Goal: Task Accomplishment & Management: Manage account settings

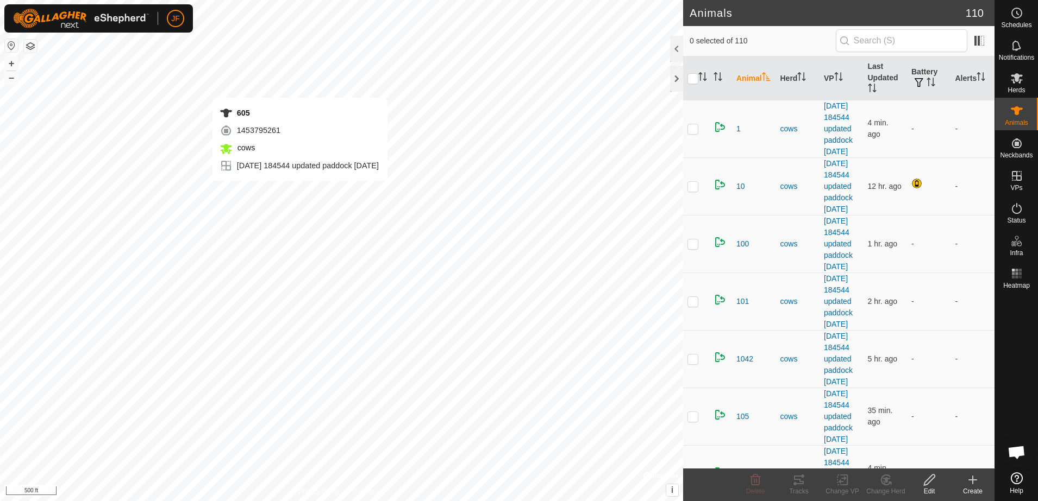
checkbox input "true"
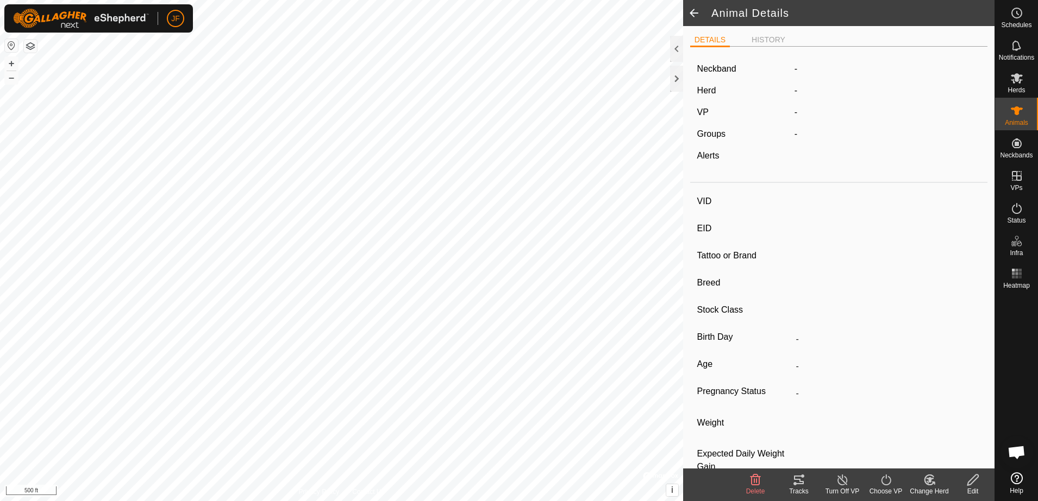
type input "605"
type input "-"
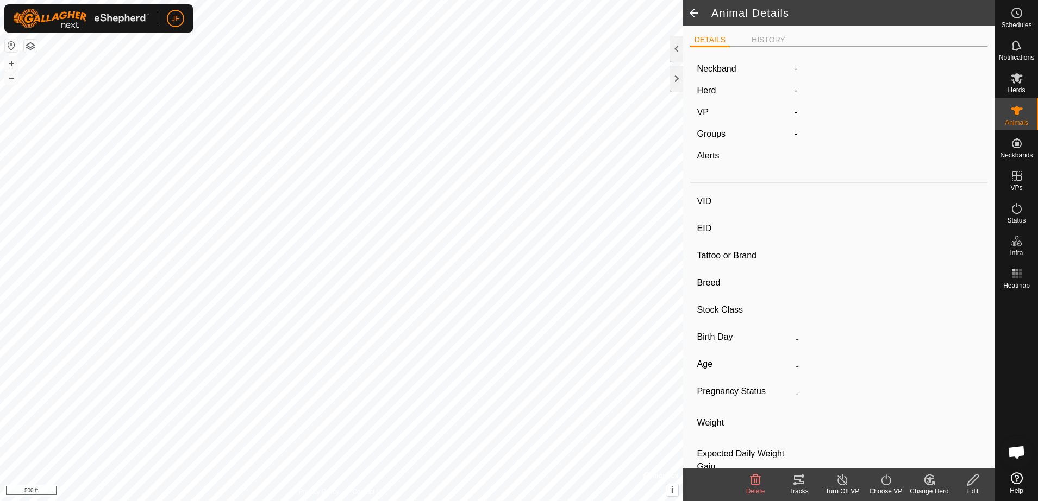
type input "-"
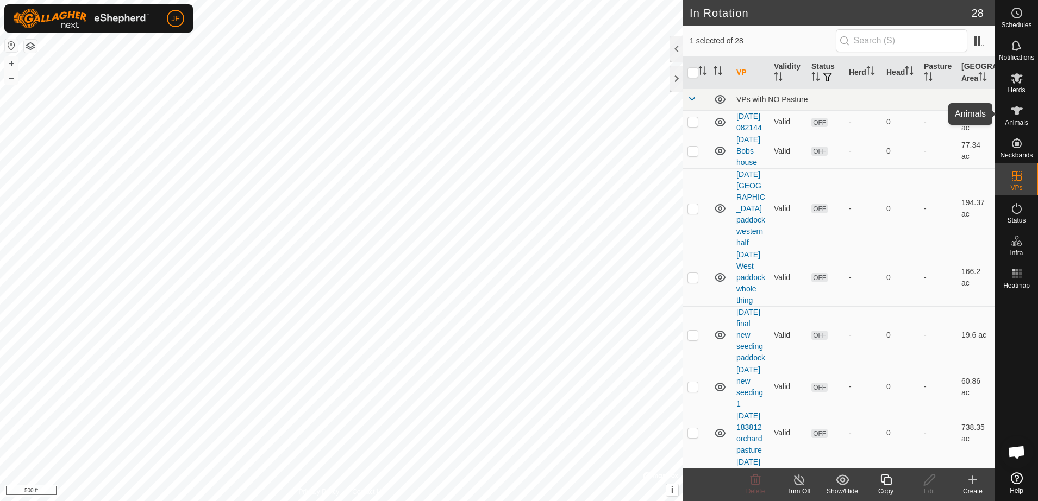
click at [1022, 115] on icon at bounding box center [1016, 110] width 13 height 13
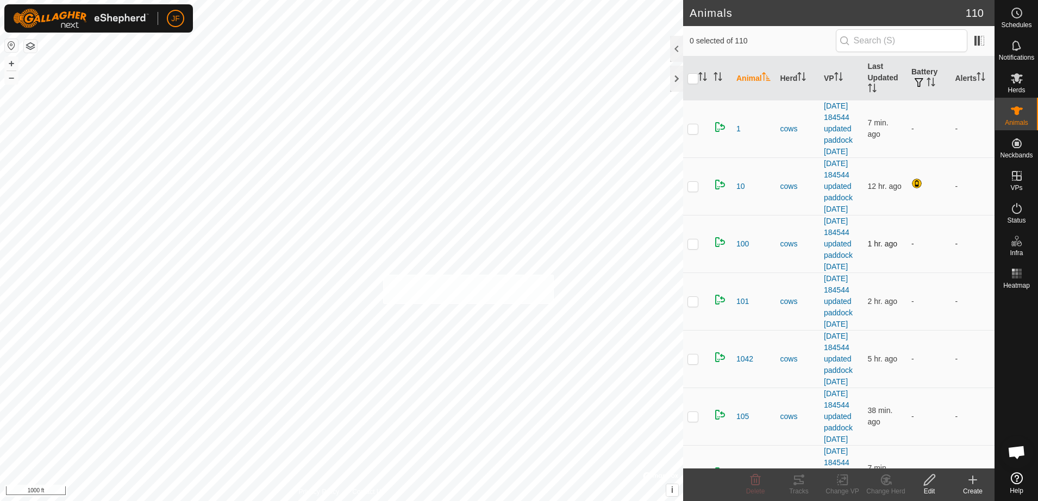
checkbox input "true"
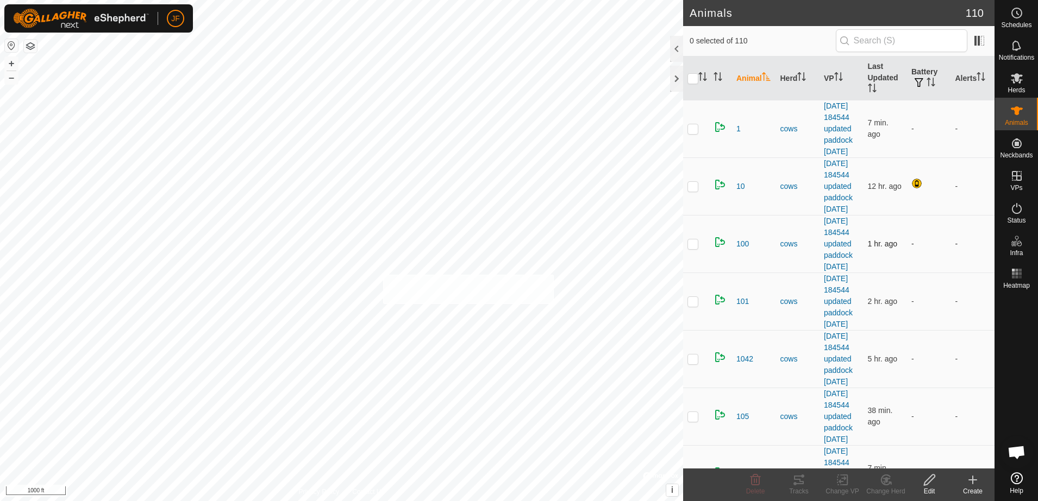
checkbox input "true"
click at [516, 303] on div "20 0048080949 cows 2025-07-20 184544 updated paddock 7-20-25 + – ⇧ i © Mapbox ,…" at bounding box center [341, 250] width 683 height 501
click at [509, 262] on div "20 0048080949 cows 2025-07-20 184544 updated paddock 7-20-25 + – ⇧ i © Mapbox ,…" at bounding box center [341, 250] width 683 height 501
click at [479, 145] on div "20 0048080949 cows 2025-07-20 184544 updated paddock 7-20-25 + – ⇧ i © Mapbox ,…" at bounding box center [341, 250] width 683 height 501
click at [1014, 48] on icon at bounding box center [1016, 45] width 13 height 13
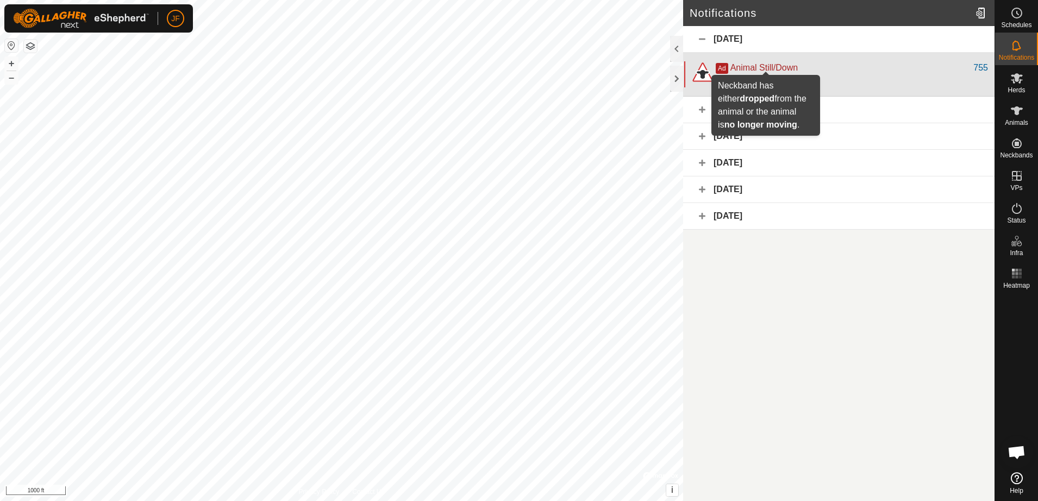
click at [779, 70] on span "Animal Still/Down" at bounding box center [763, 67] width 67 height 9
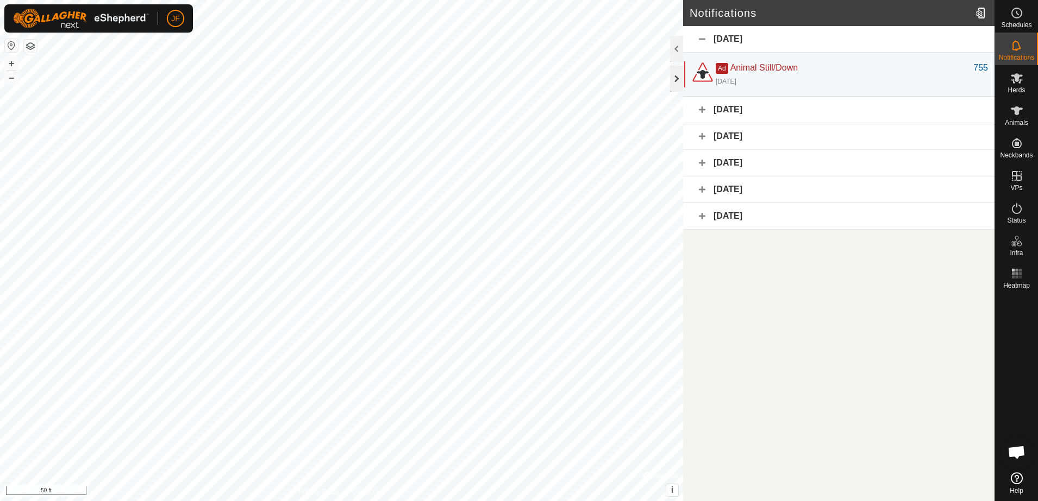
click at [673, 78] on div at bounding box center [676, 79] width 13 height 26
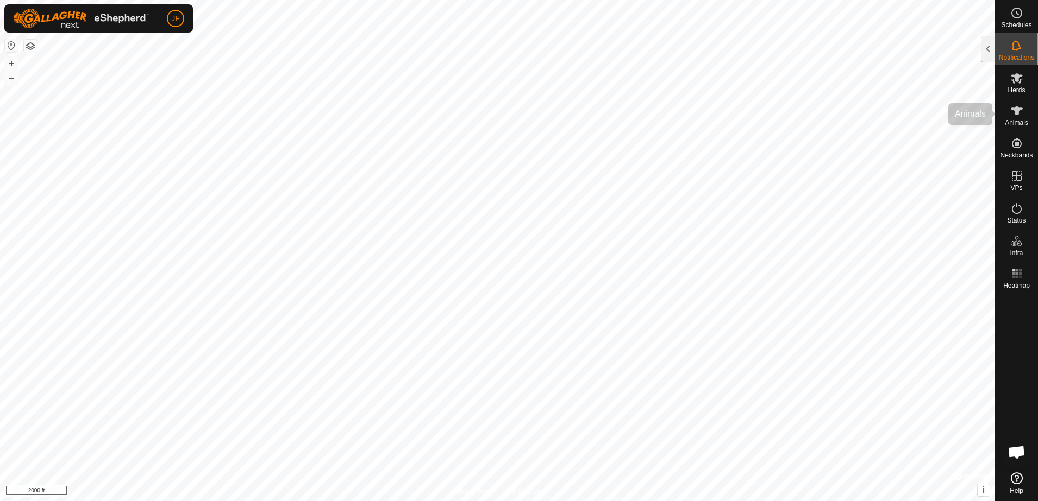
drag, startPoint x: 557, startPoint y: 205, endPoint x: 1019, endPoint y: 106, distance: 472.3
click at [1019, 106] on icon at bounding box center [1016, 110] width 13 height 13
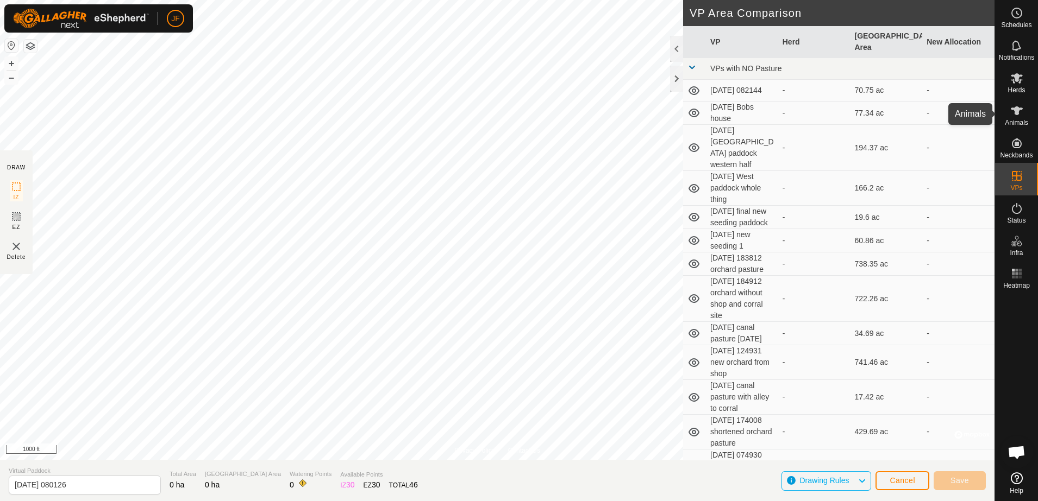
click at [1020, 111] on icon at bounding box center [1016, 110] width 13 height 13
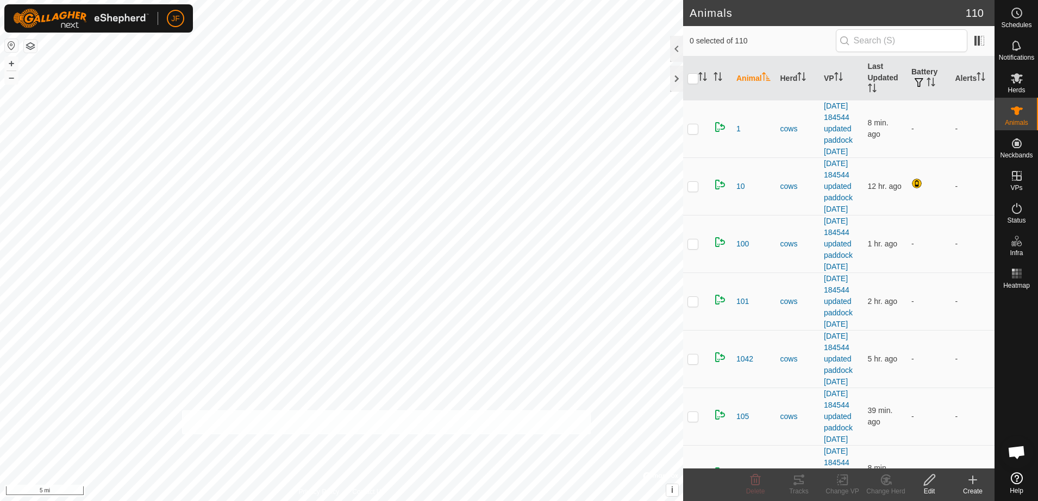
click at [182, 409] on div "+ – ⇧ i © Mapbox , © OpenStreetMap , Improve this map 5 mi" at bounding box center [341, 250] width 683 height 501
click at [677, 73] on div at bounding box center [676, 79] width 13 height 26
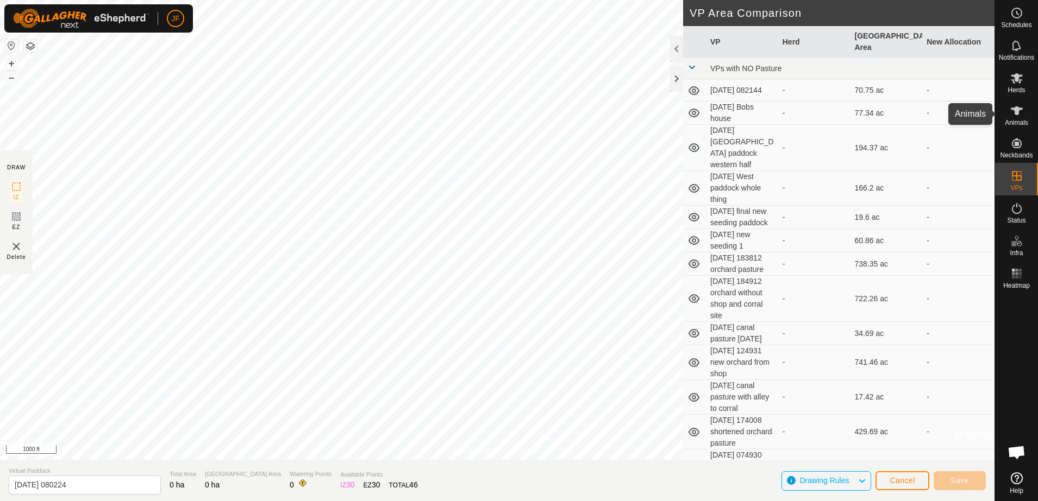
click at [1018, 111] on icon at bounding box center [1017, 110] width 12 height 9
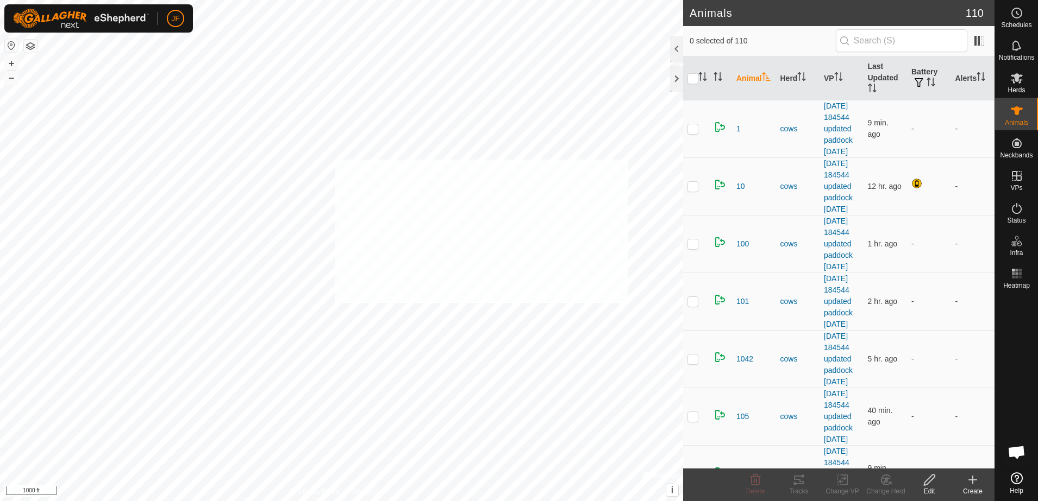
click at [329, 157] on div "+ – ⇧ i © Mapbox , © OpenStreetMap , Improve this map 1000 ft" at bounding box center [341, 250] width 683 height 501
checkbox input "true"
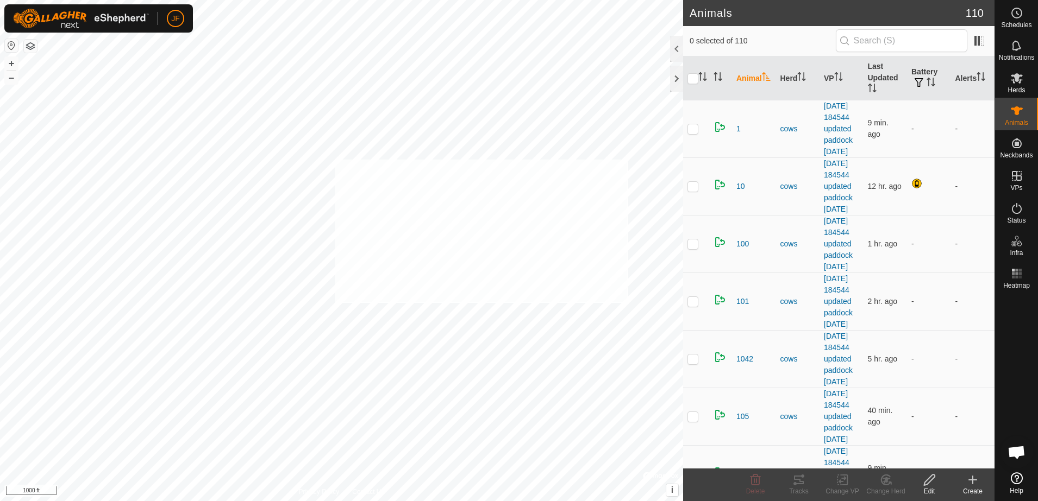
checkbox input "true"
click at [106, 82] on div "+ – ⇧ i © Mapbox , © OpenStreetMap , Improve this map 1000 ft" at bounding box center [341, 250] width 683 height 501
click at [674, 82] on div at bounding box center [676, 79] width 13 height 26
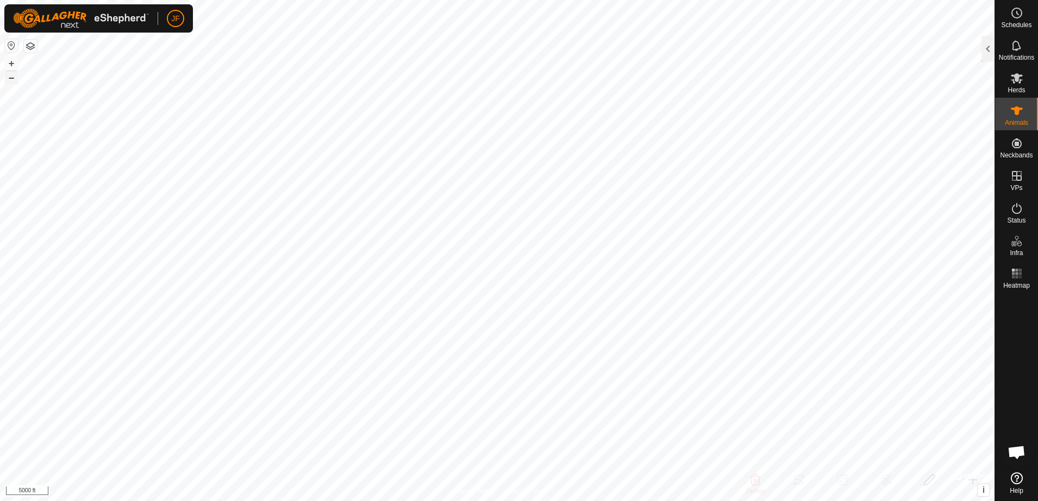
click at [12, 79] on button "–" at bounding box center [11, 77] width 13 height 13
click at [116, 86] on div "605 1453795261 cows [DATE] 184544 updated paddock [DATE] + – ⇧ i © Mapbox , © O…" at bounding box center [497, 250] width 994 height 501
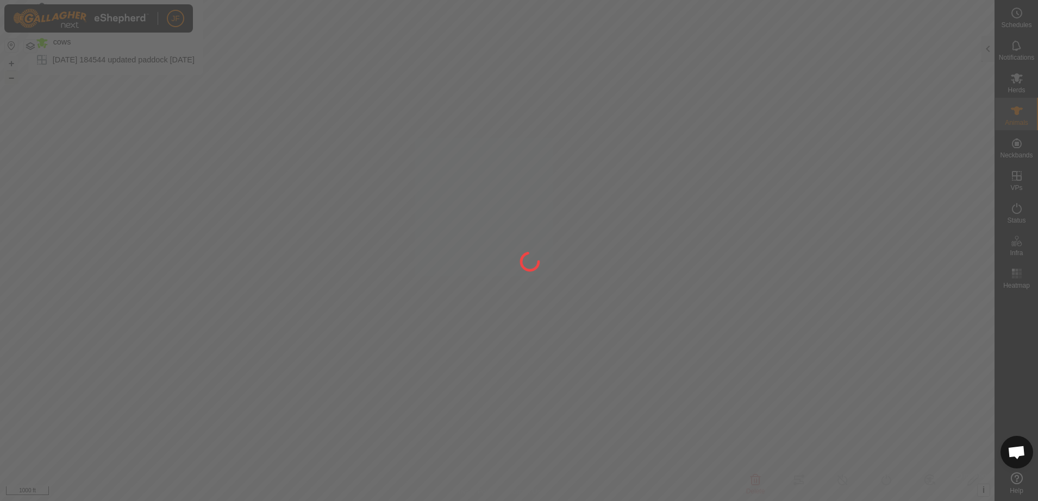
type input "605"
type input "-"
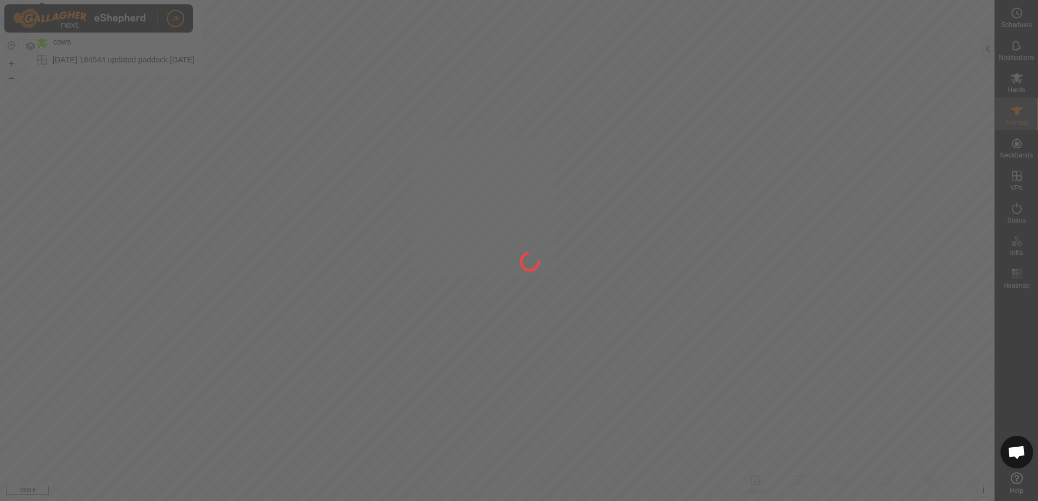
type input "-"
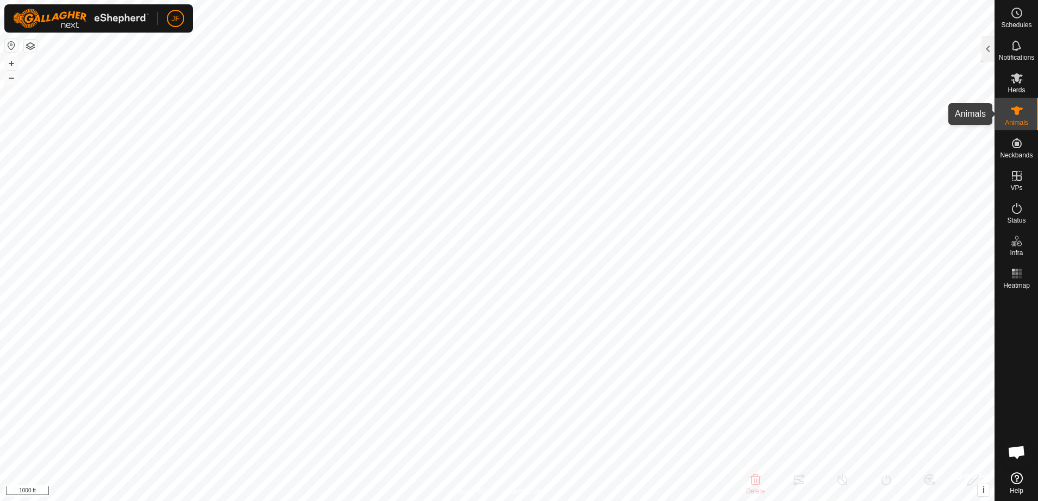
click at [1016, 110] on icon at bounding box center [1017, 110] width 12 height 9
click at [1011, 110] on icon at bounding box center [1016, 110] width 13 height 13
drag, startPoint x: 1011, startPoint y: 110, endPoint x: 985, endPoint y: 51, distance: 64.7
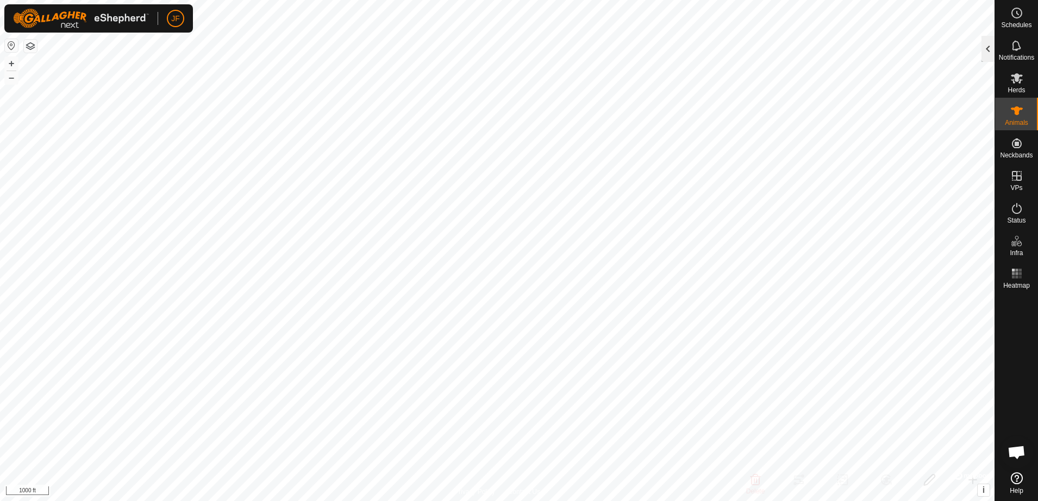
click at [985, 51] on div at bounding box center [987, 49] width 13 height 26
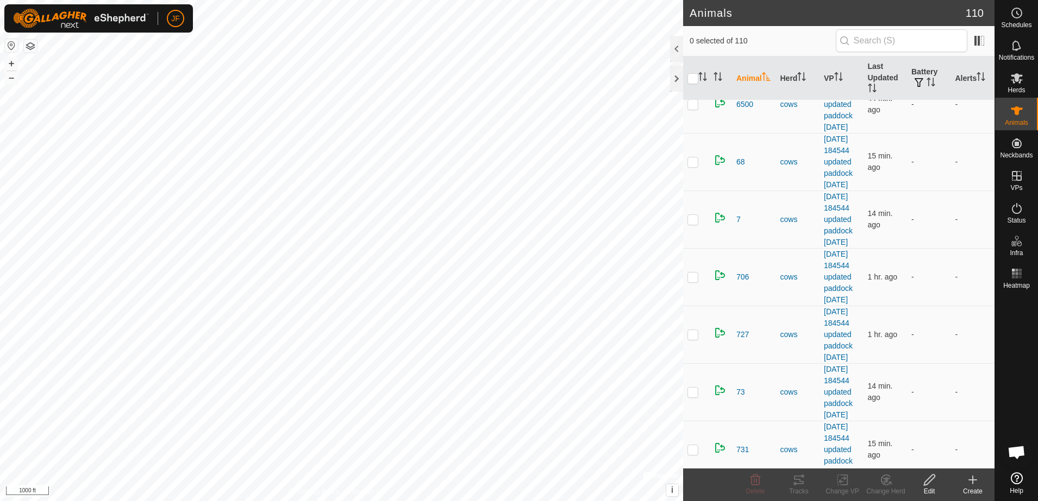
scroll to position [3894, 0]
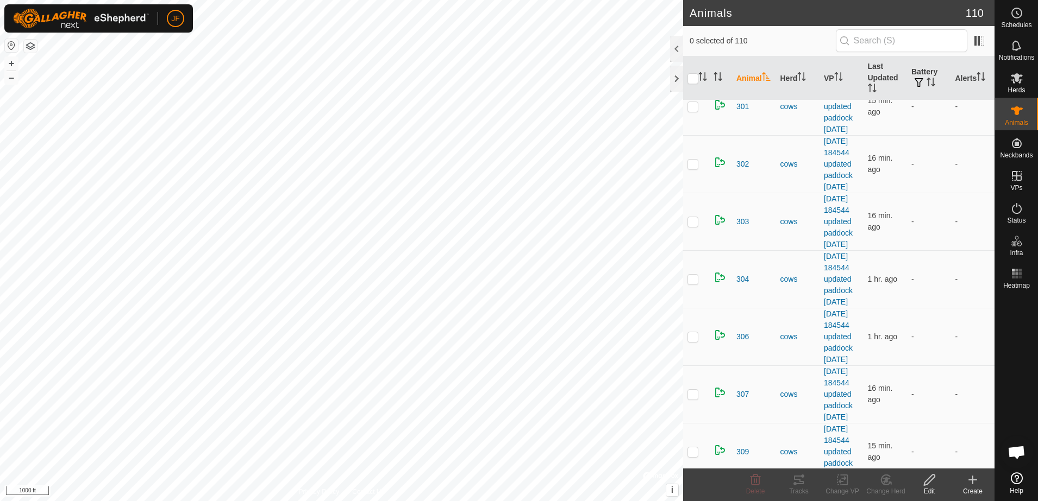
scroll to position [2446, 0]
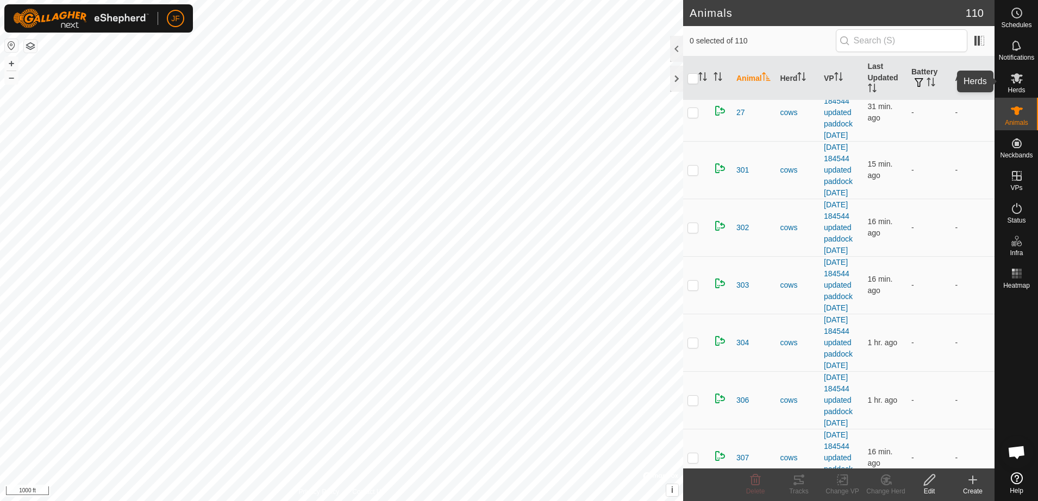
click at [1020, 84] on icon at bounding box center [1016, 78] width 13 height 13
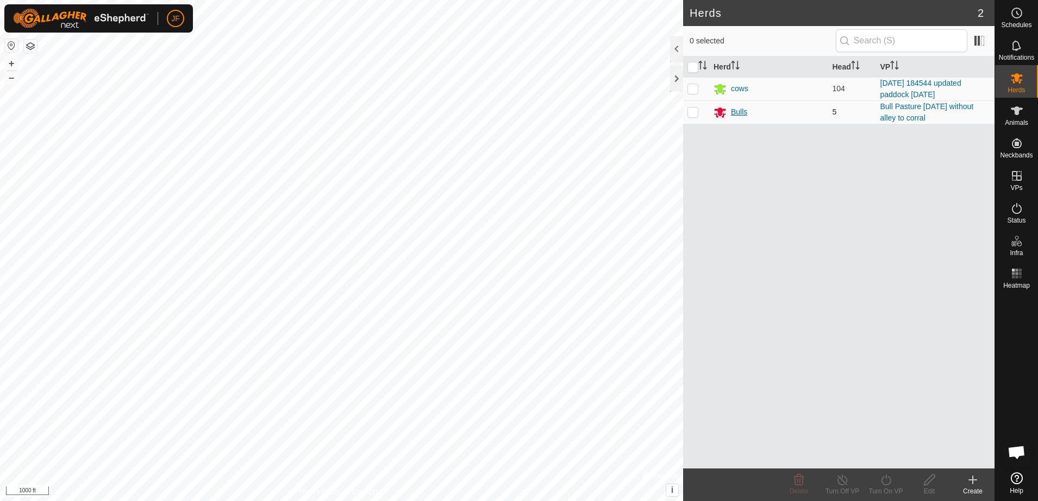
click at [738, 109] on div "Bulls" at bounding box center [739, 111] width 16 height 11
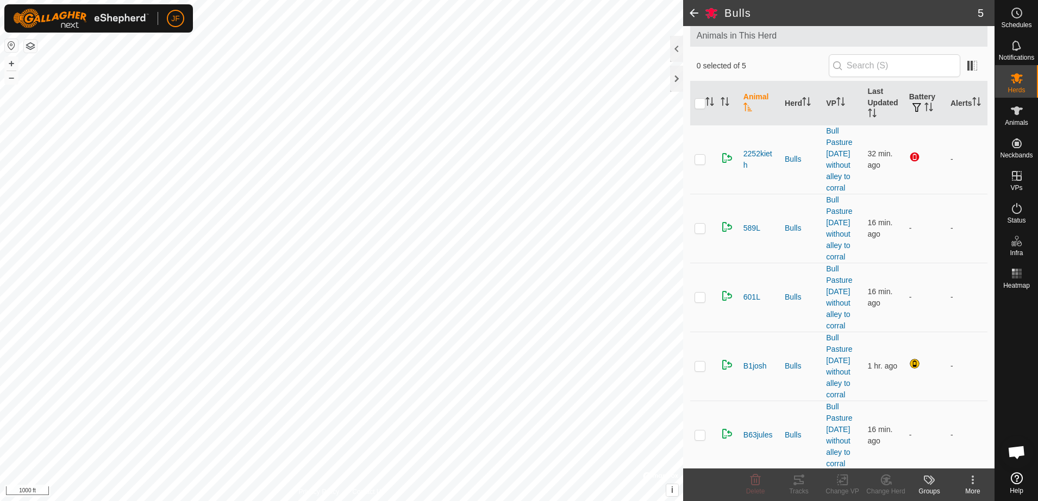
scroll to position [62, 0]
click at [1017, 114] on icon at bounding box center [1017, 110] width 12 height 9
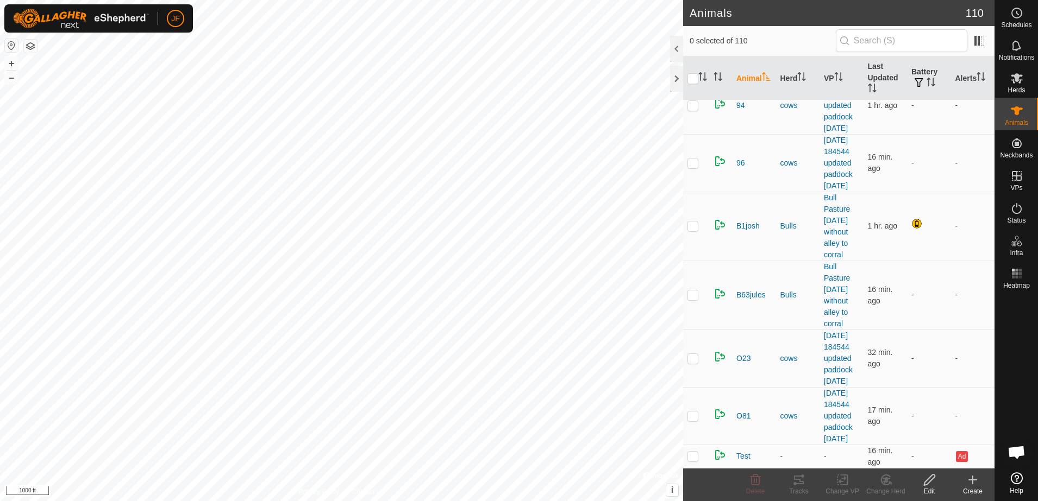
scroll to position [7176, 0]
click at [1024, 75] on es-mob-svg-icon at bounding box center [1017, 78] width 20 height 17
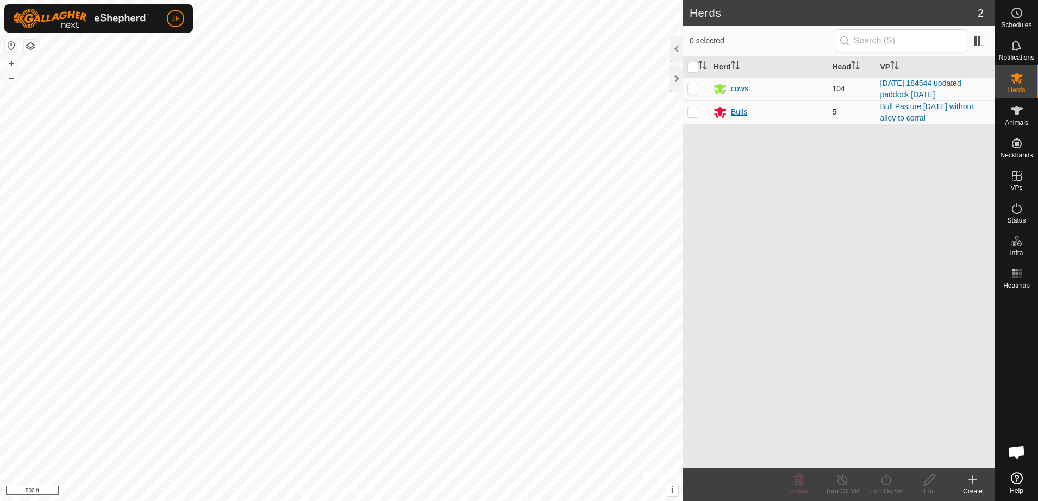
click at [741, 113] on div "Bulls" at bounding box center [739, 111] width 16 height 11
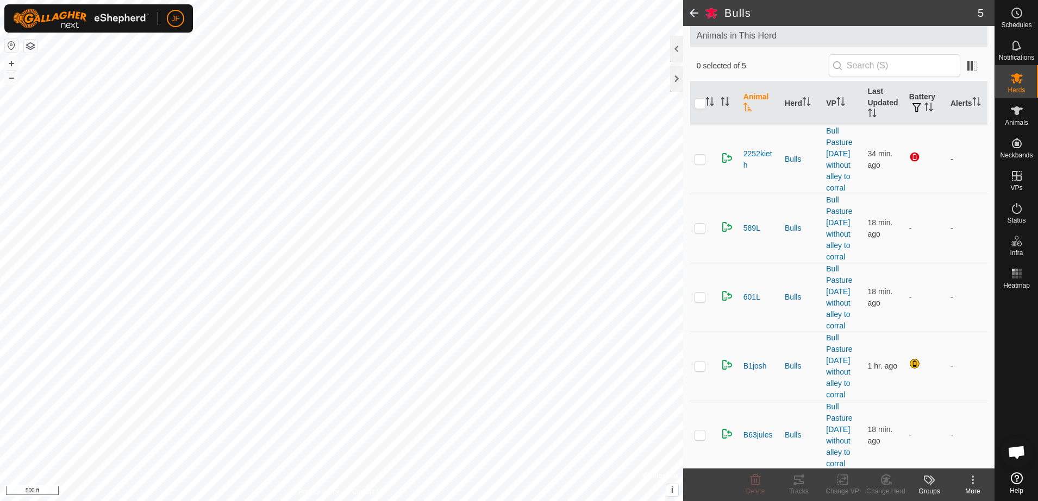
scroll to position [62, 0]
